Goal: Information Seeking & Learning: Learn about a topic

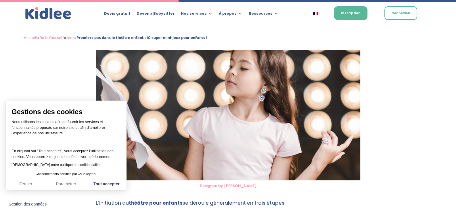
scroll to position [1077, 0]
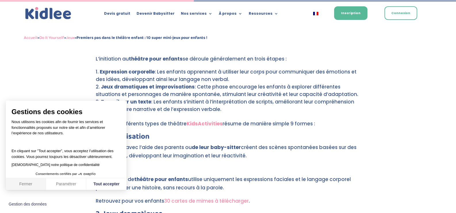
click at [26, 184] on button "Fermer" at bounding box center [26, 184] width 40 height 12
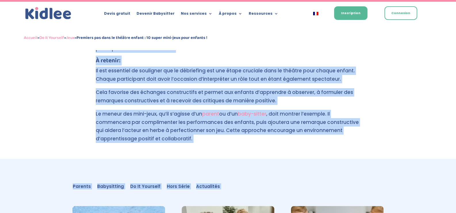
scroll to position [2660, 0]
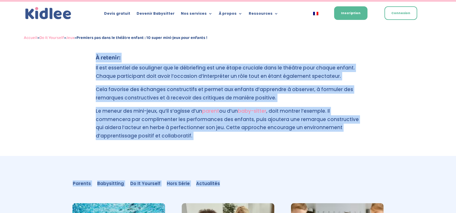
drag, startPoint x: 101, startPoint y: 89, endPoint x: 216, endPoint y: 88, distance: 115.7
copy div "Improvisation Les enfants avec l’aide des parents ou de leur baby-sitter créent…"
